Goal: Task Accomplishment & Management: Use online tool/utility

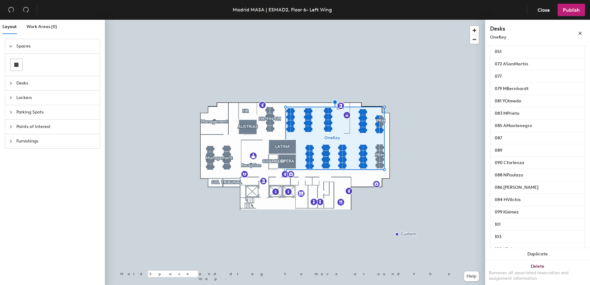
scroll to position [679, 0]
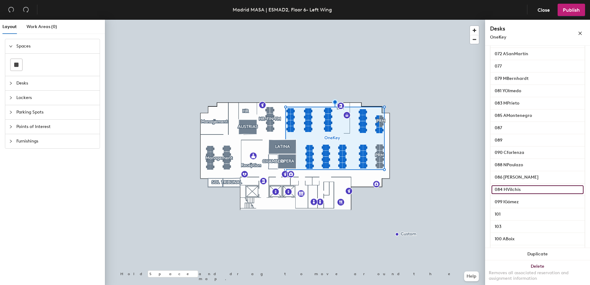
click at [528, 194] on input "084 HVilchis" at bounding box center [537, 189] width 92 height 9
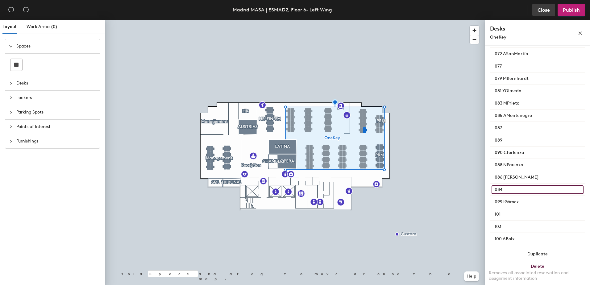
type input "084"
click at [546, 10] on span "Close" at bounding box center [543, 10] width 12 height 6
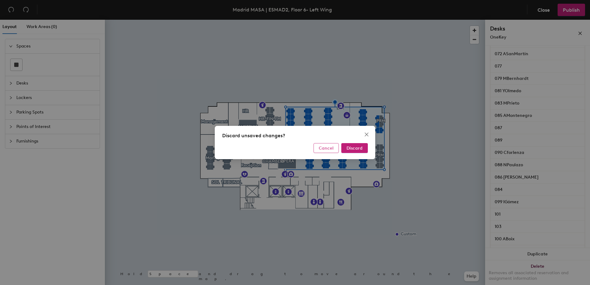
click at [332, 149] on span "Cancel" at bounding box center [326, 148] width 15 height 5
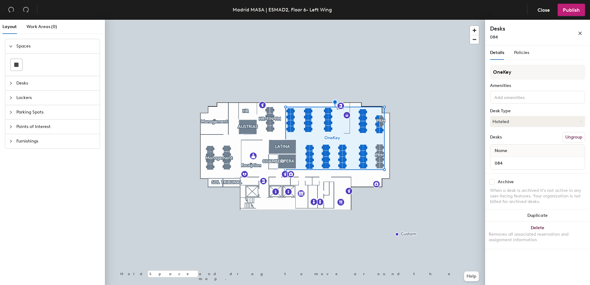
scroll to position [0, 0]
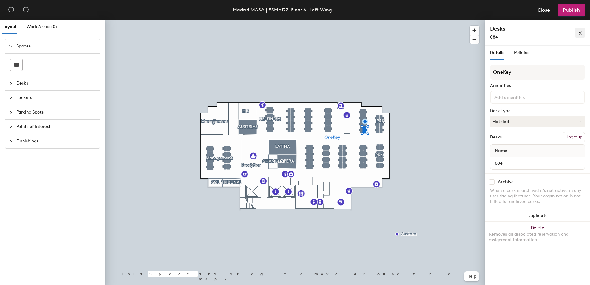
click at [580, 30] on button "button" at bounding box center [580, 33] width 10 height 10
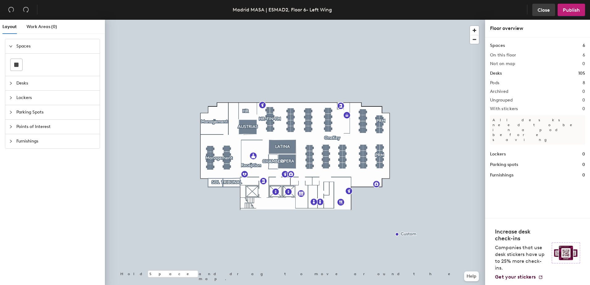
click at [545, 11] on span "Close" at bounding box center [543, 10] width 12 height 6
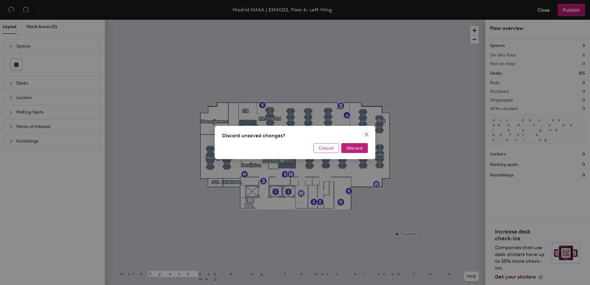
click at [326, 147] on span "Cancel" at bounding box center [326, 148] width 15 height 5
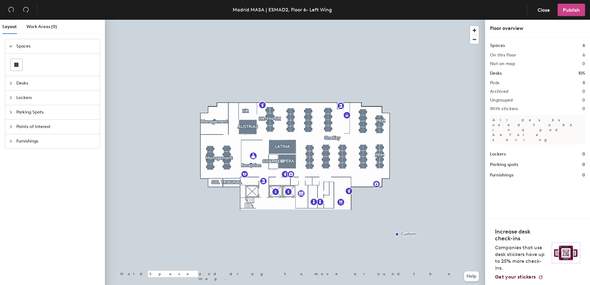
click at [571, 13] on button "Publish" at bounding box center [570, 10] width 27 height 12
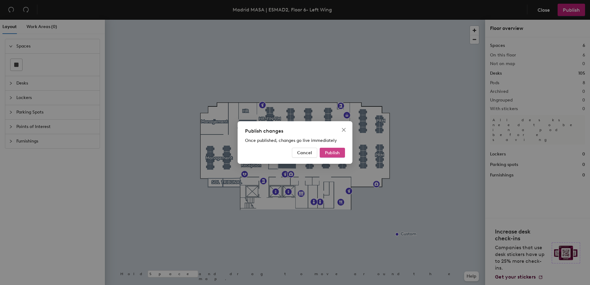
click at [335, 154] on span "Publish" at bounding box center [332, 152] width 15 height 5
